Goal: Task Accomplishment & Management: Use online tool/utility

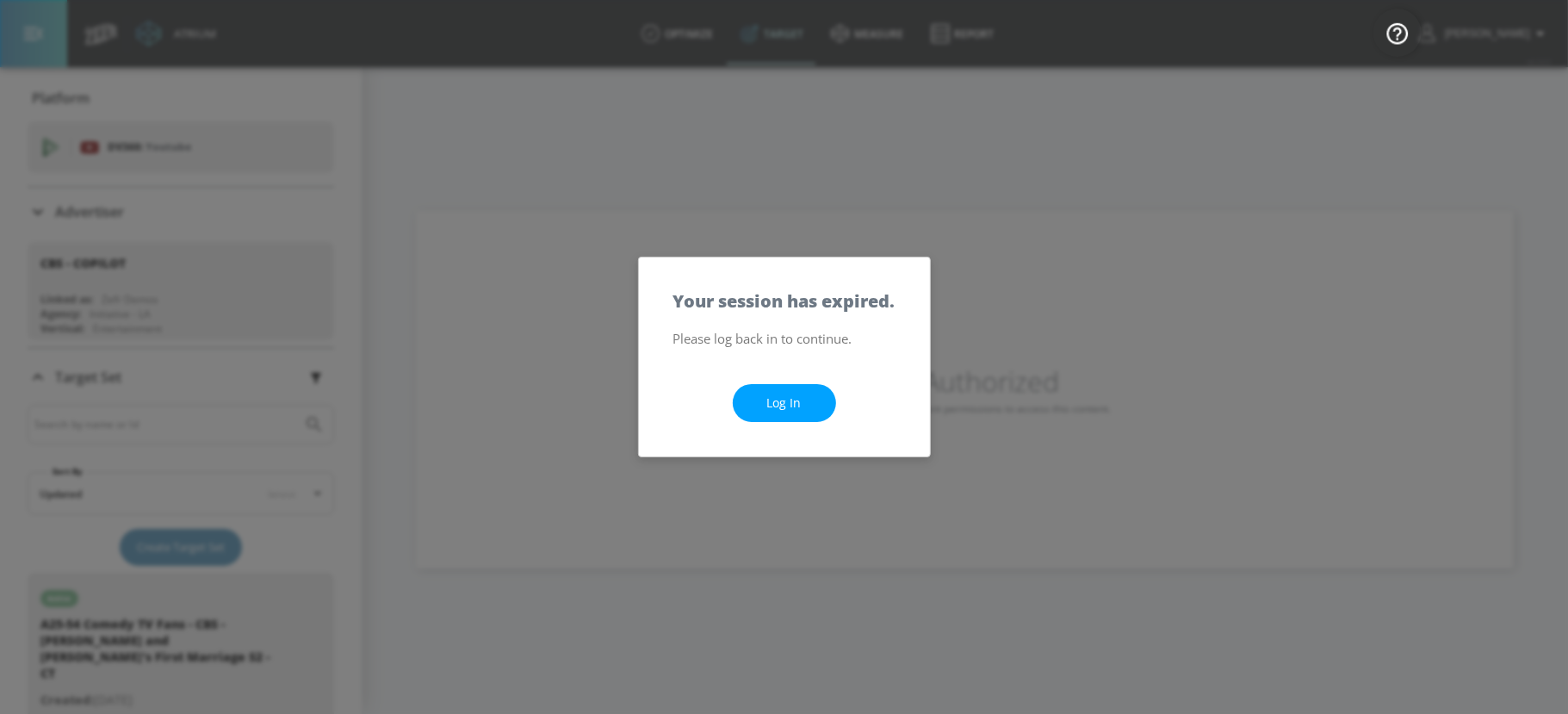
scroll to position [228, 0]
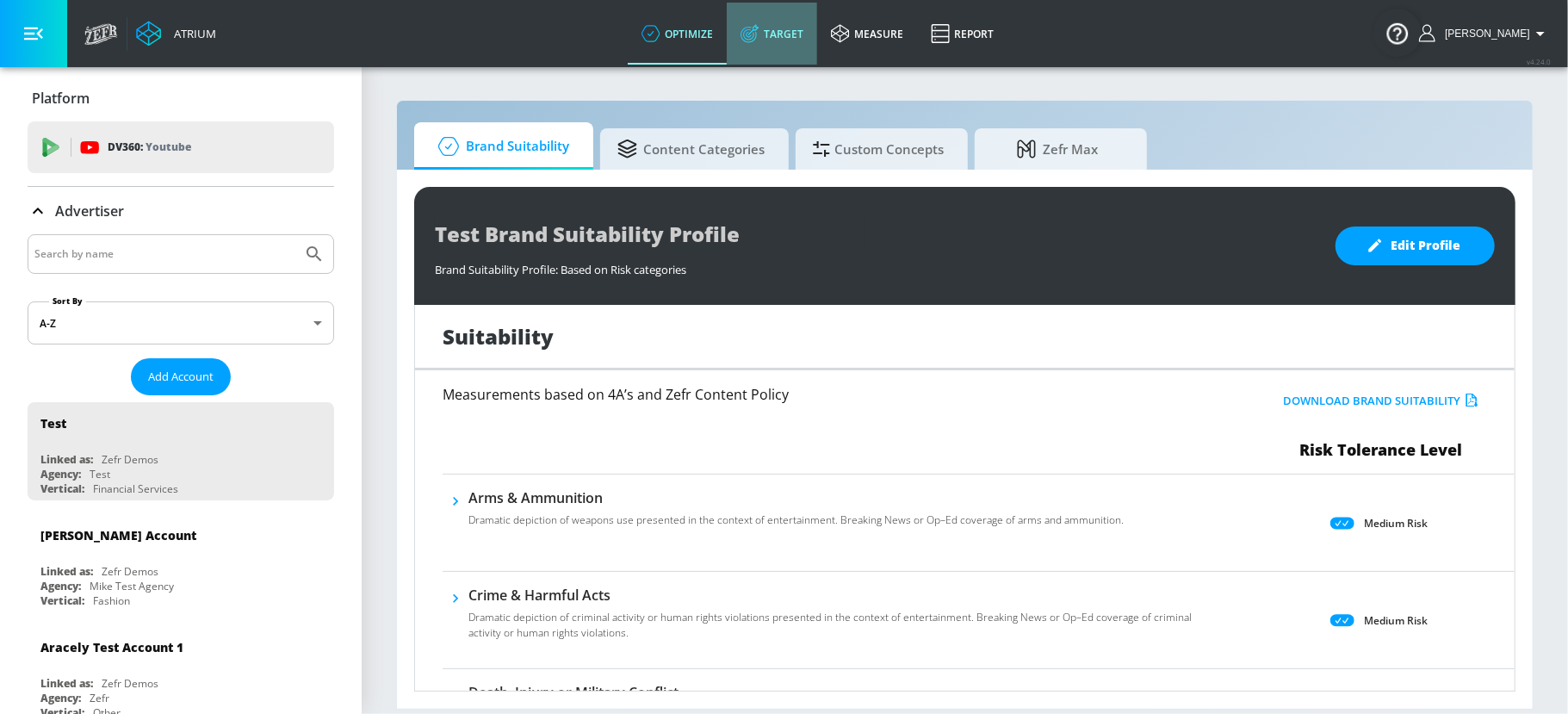
click at [791, 48] on link "Target" at bounding box center [772, 33] width 91 height 62
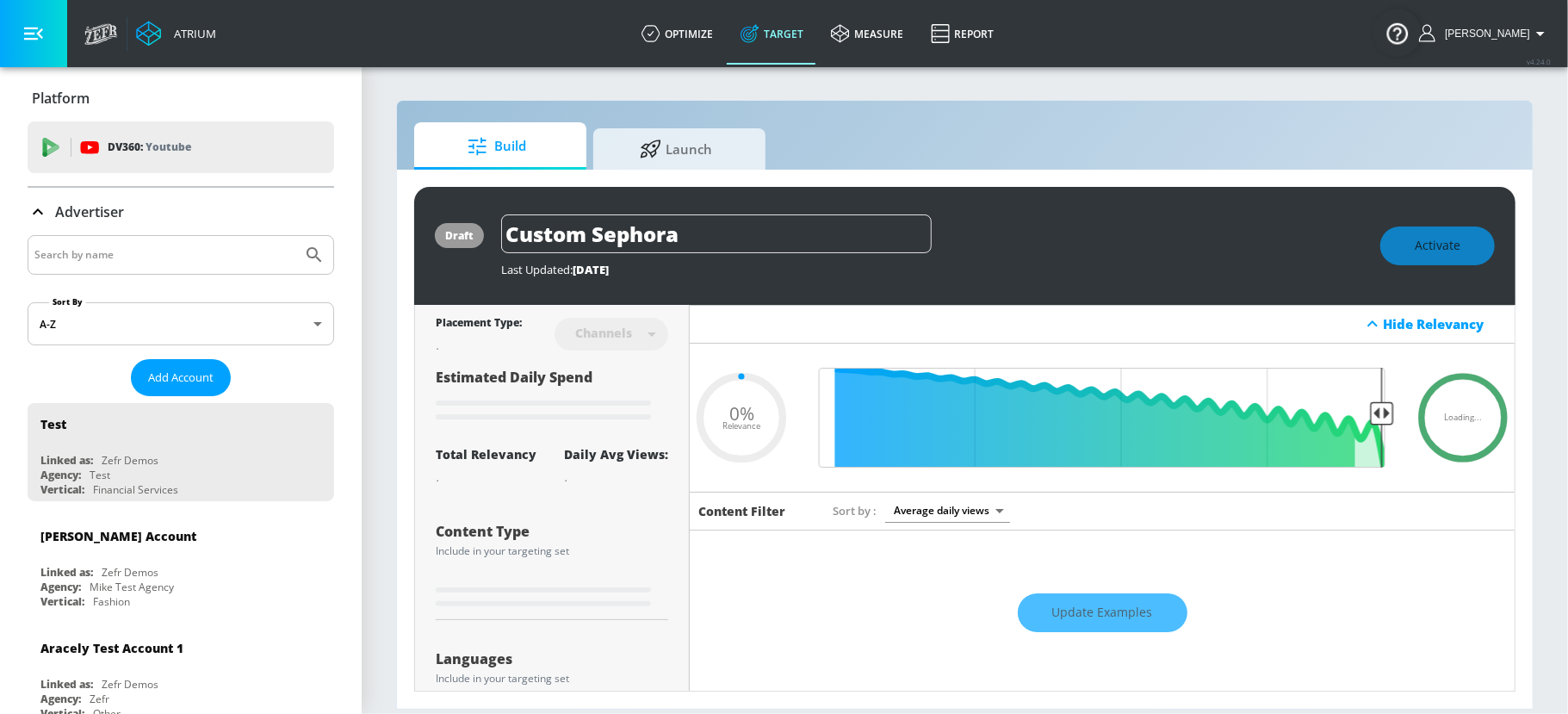
type input "0.6"
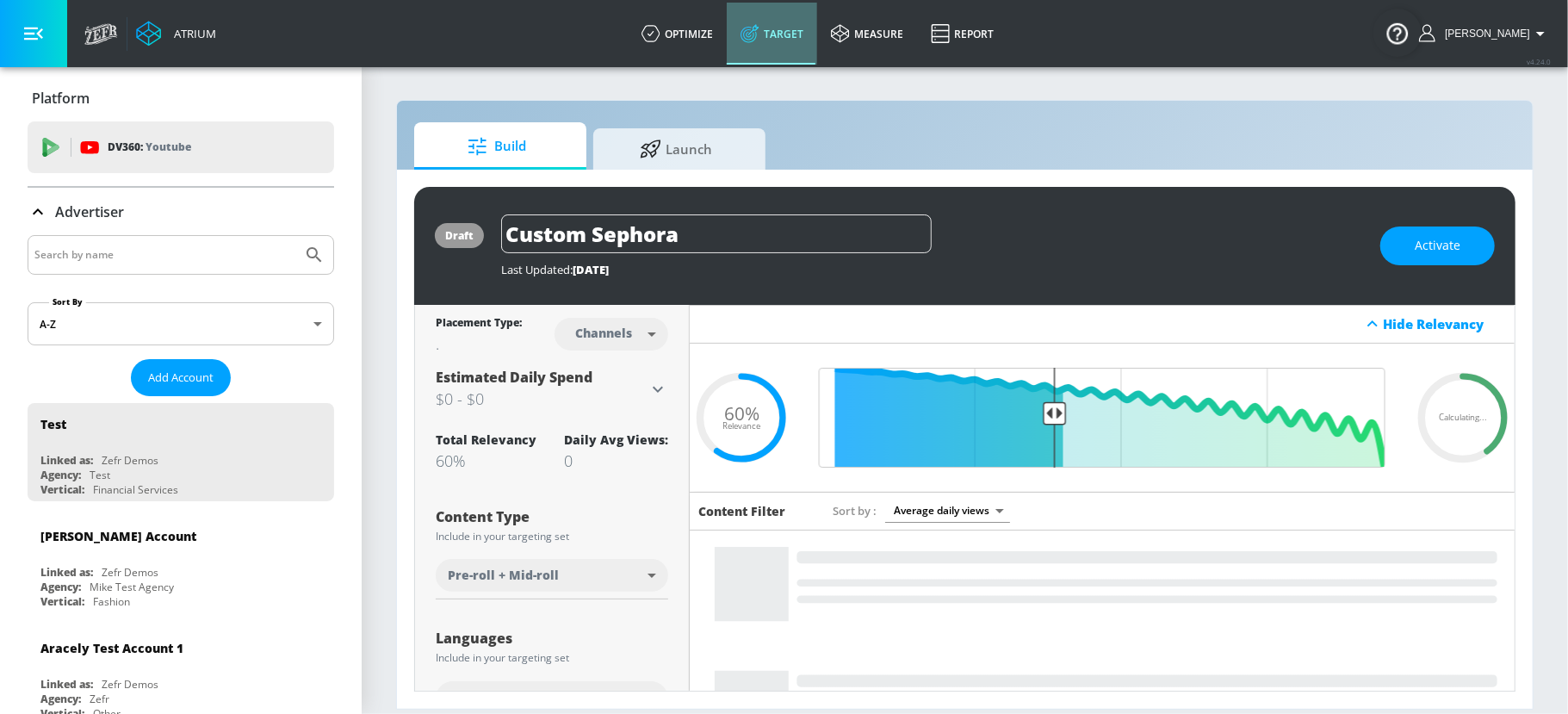
click at [798, 36] on link "Target" at bounding box center [772, 33] width 91 height 62
click at [139, 254] on input "Search by name" at bounding box center [164, 255] width 261 height 23
type input "multicare"
click at [295, 236] on button "Submit Search" at bounding box center [313, 254] width 38 height 38
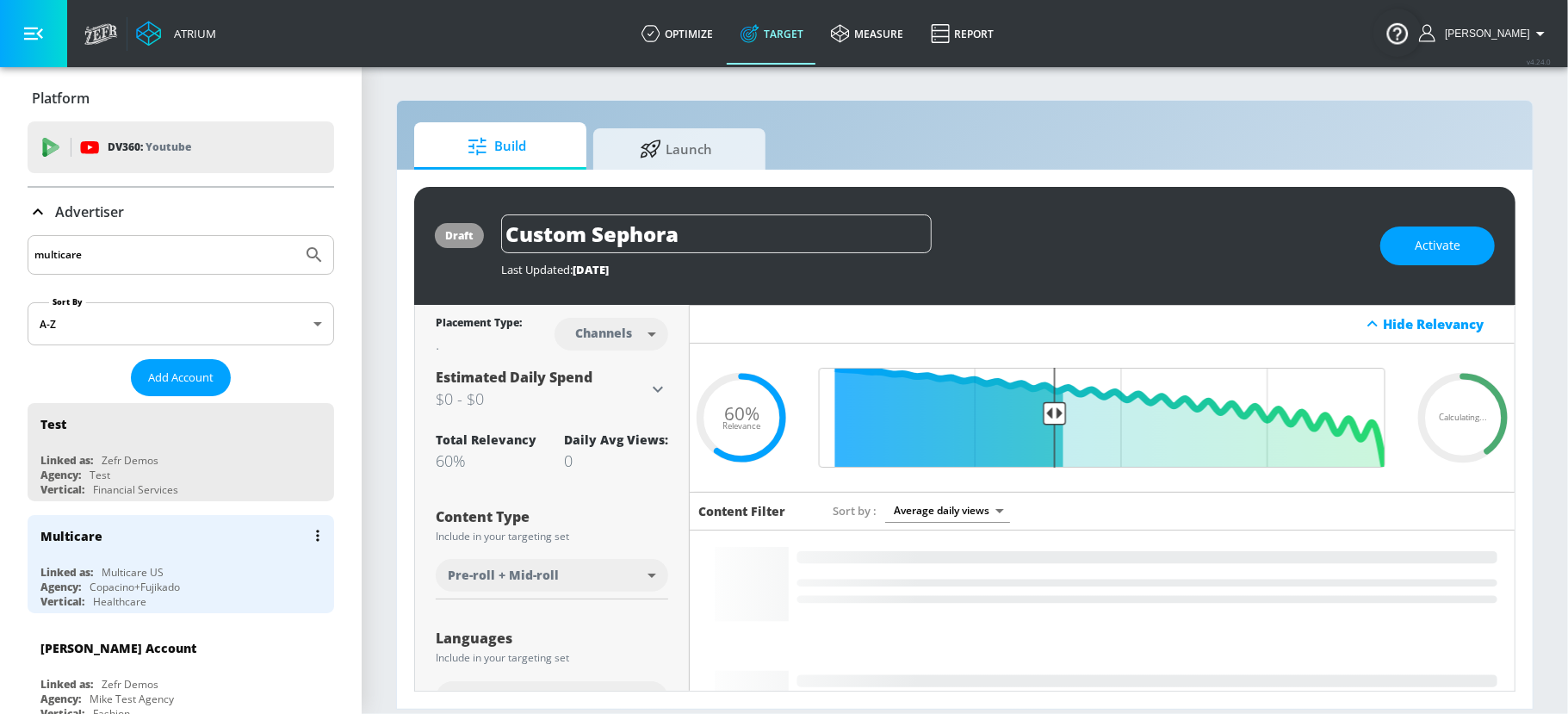
click at [127, 552] on div "Multicare" at bounding box center [185, 535] width 290 height 41
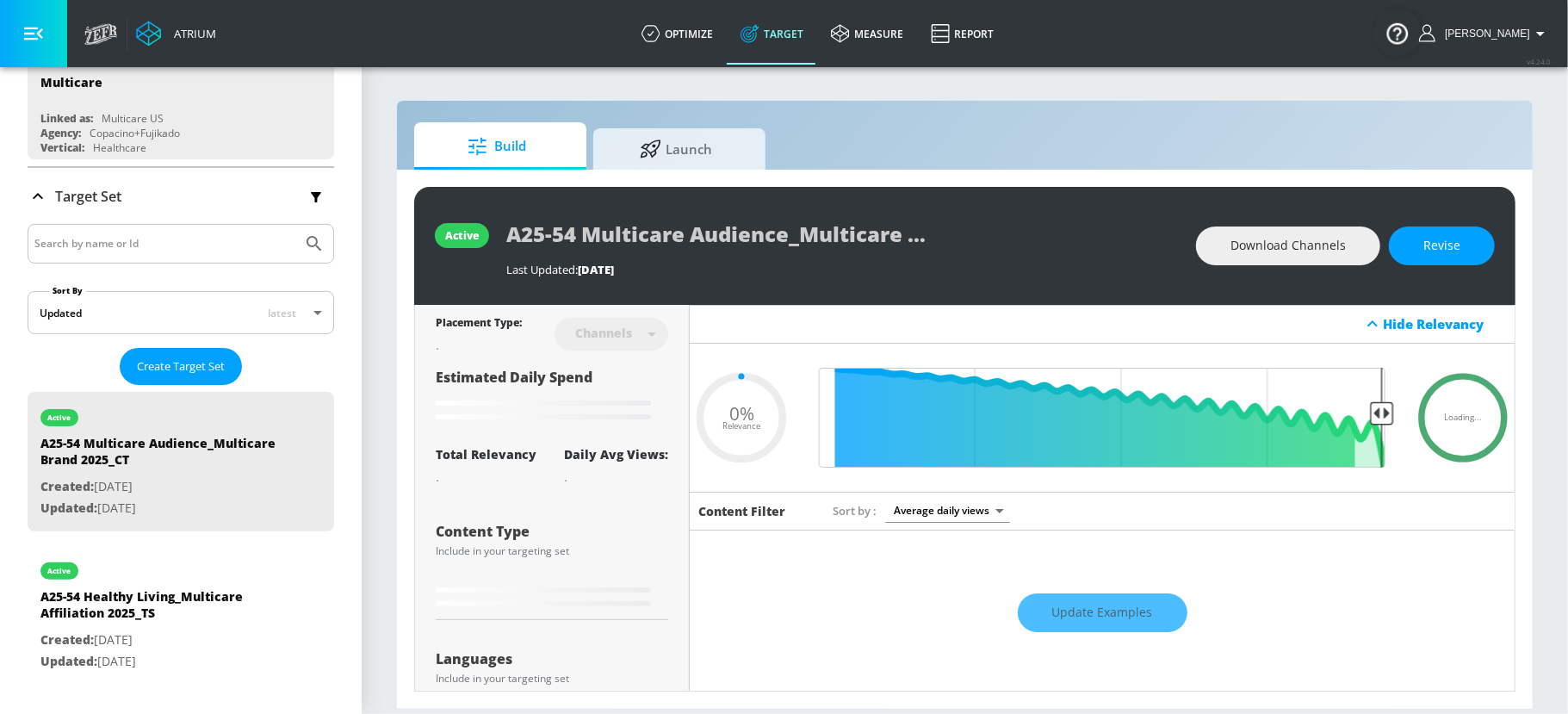
type input "0.05"
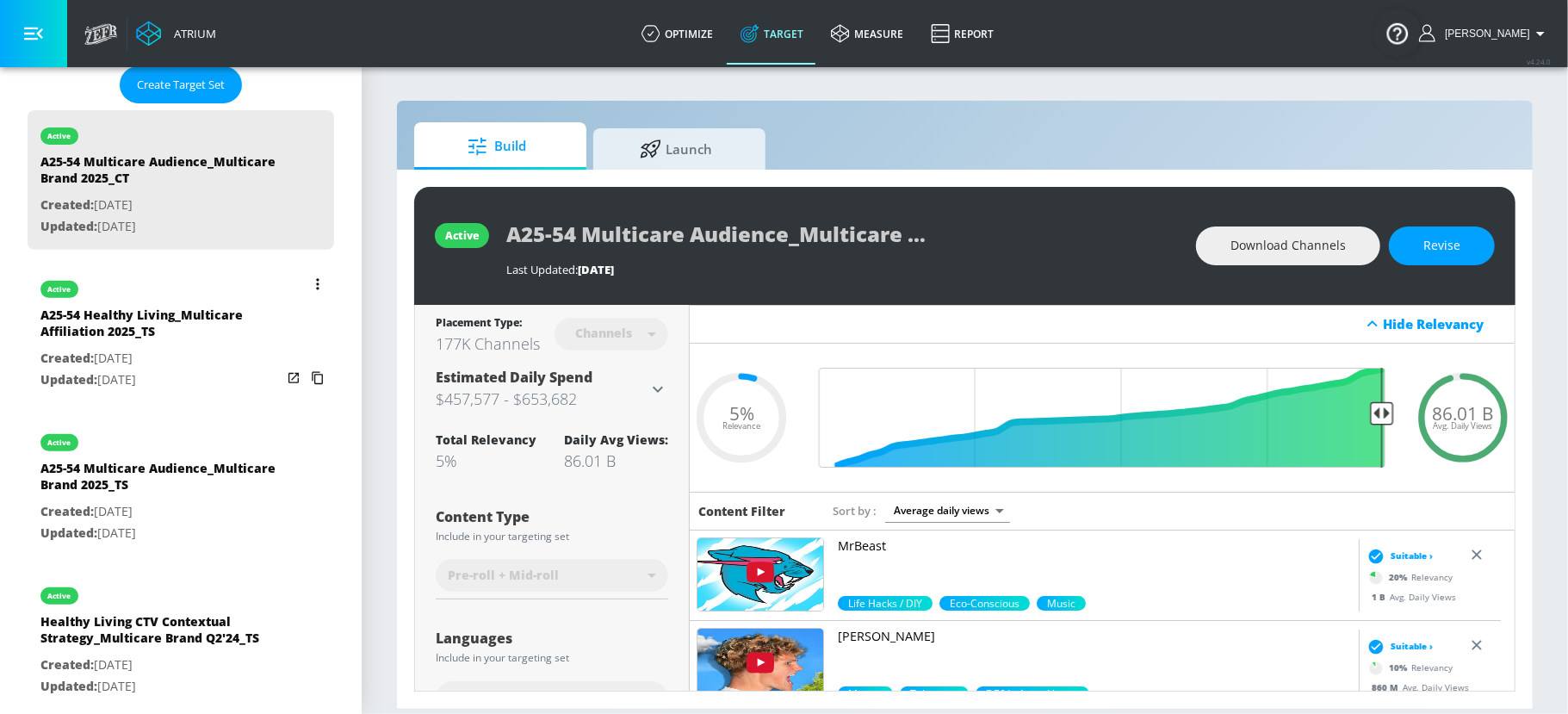
scroll to position [470, 0]
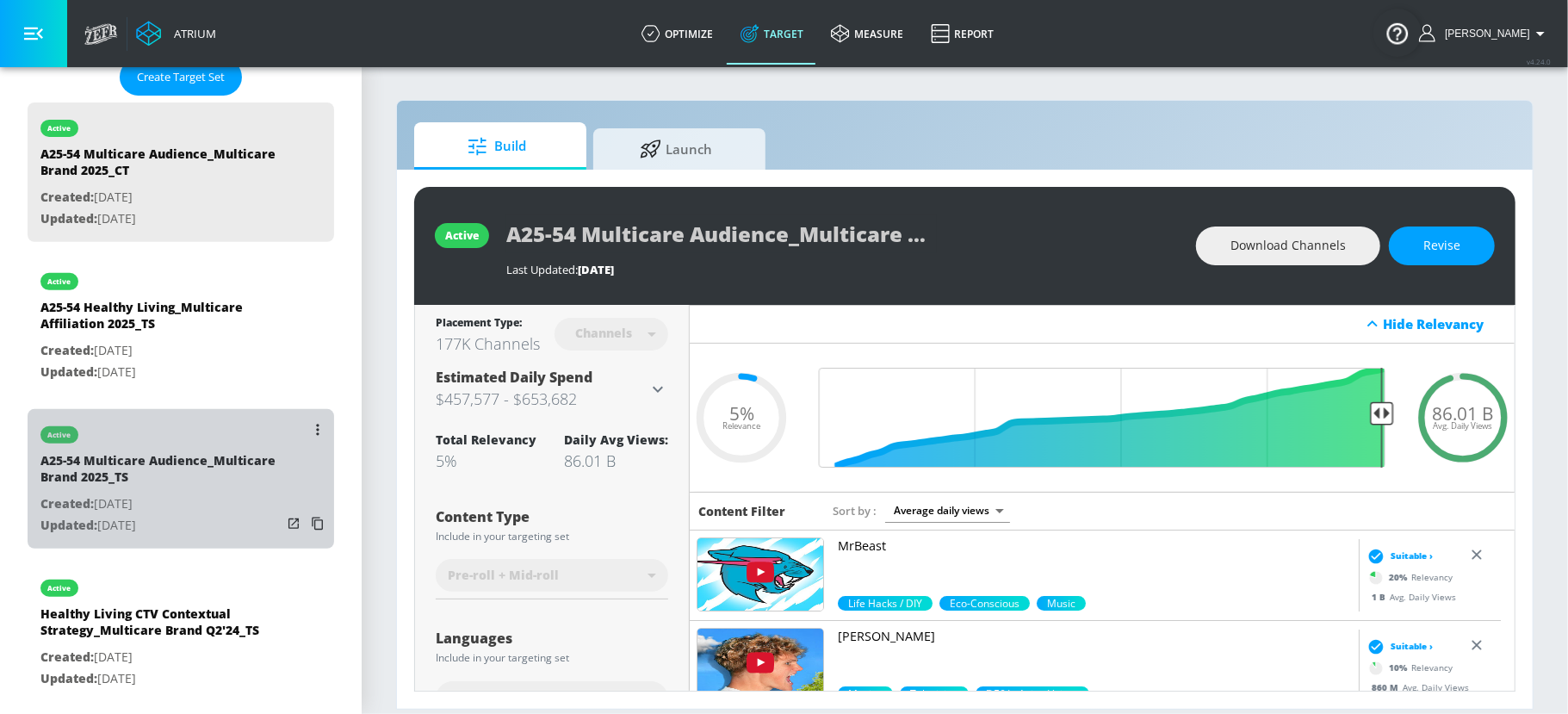
click at [188, 480] on div "A25-54 Multicare Audience_Multicare Brand 2025_TS" at bounding box center [161, 472] width 241 height 41
type input "A25-54 Multicare Audience_Multicare Brand 2025_TS"
type input "videos"
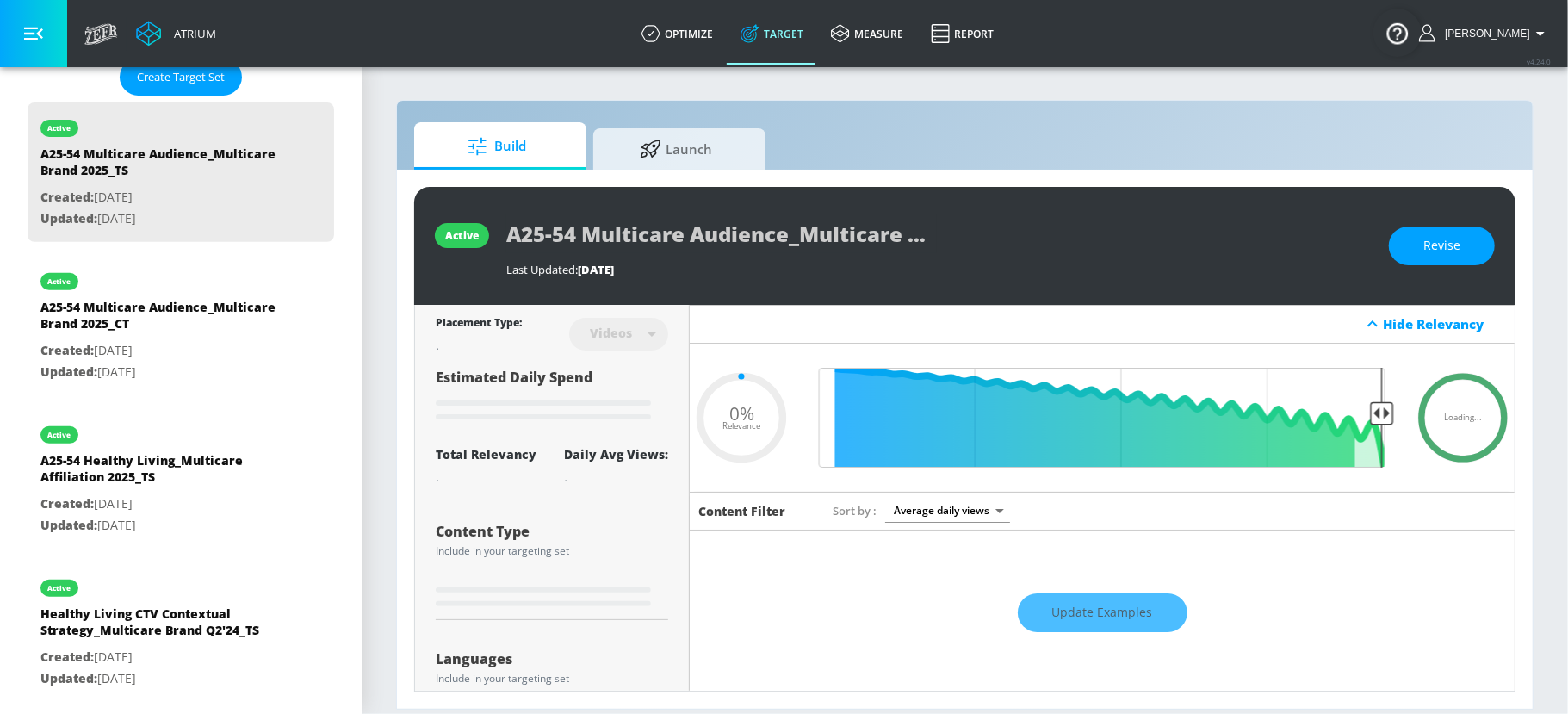
type input "0.05"
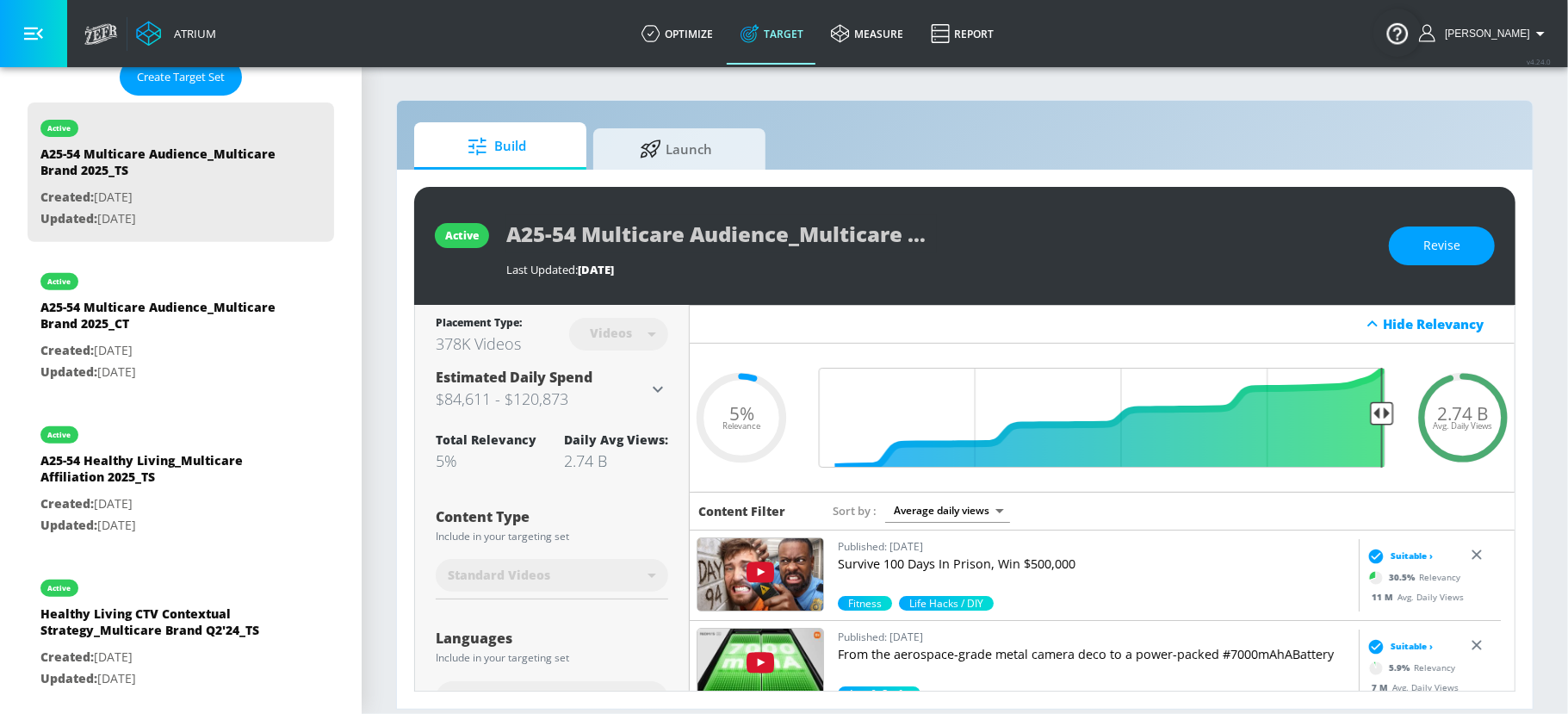
scroll to position [470, 0]
